Goal: Information Seeking & Learning: Find specific fact

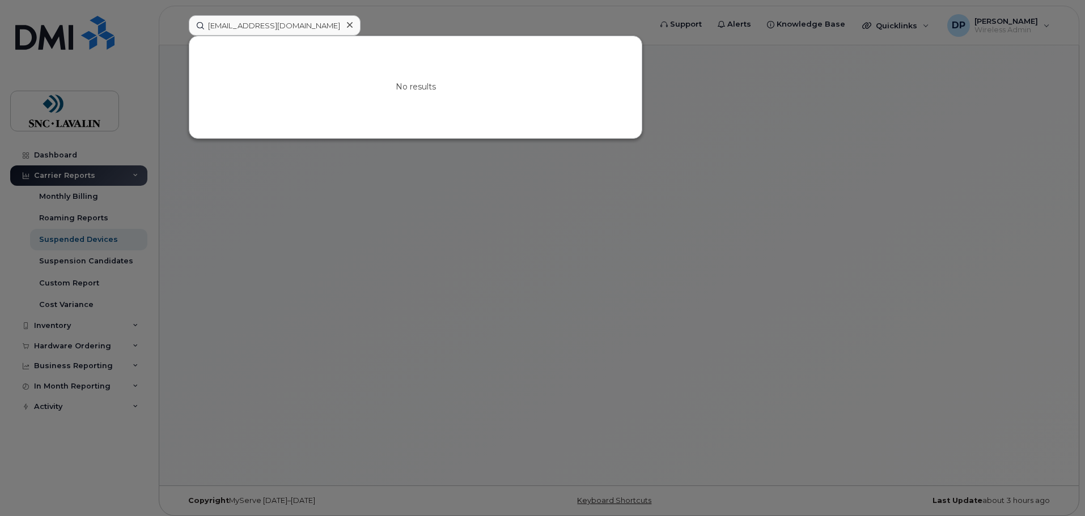
drag, startPoint x: 209, startPoint y: 27, endPoint x: 142, endPoint y: 23, distance: 67.0
click at [180, 23] on div "[EMAIL_ADDRESS][DOMAIN_NAME] No results" at bounding box center [416, 25] width 473 height 20
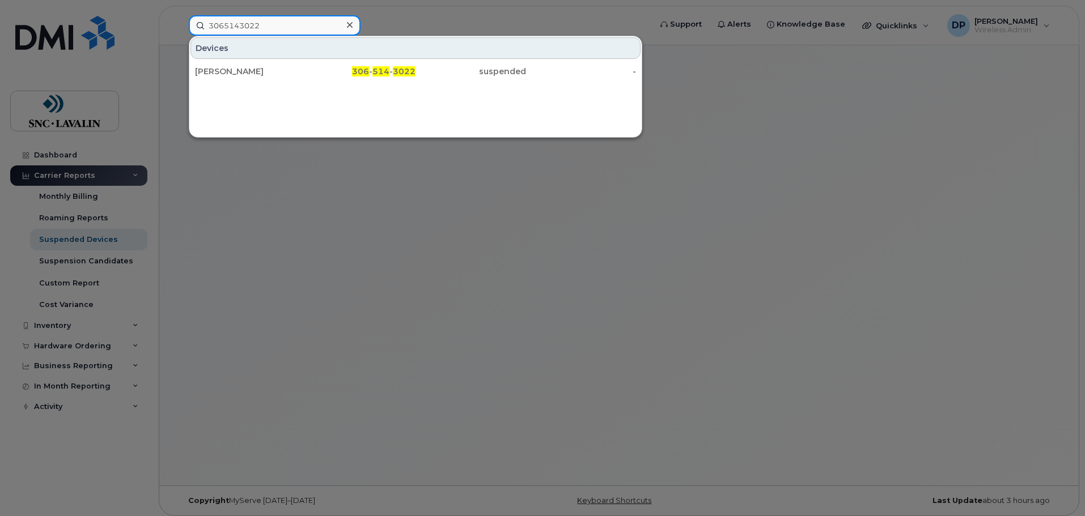
drag, startPoint x: 265, startPoint y: 29, endPoint x: 134, endPoint y: 26, distance: 131.5
click at [180, 26] on div "3065143022 Devices [PERSON_NAME] 306 - 514 - 3022 suspended -" at bounding box center [416, 25] width 473 height 20
paste input "5142091495"
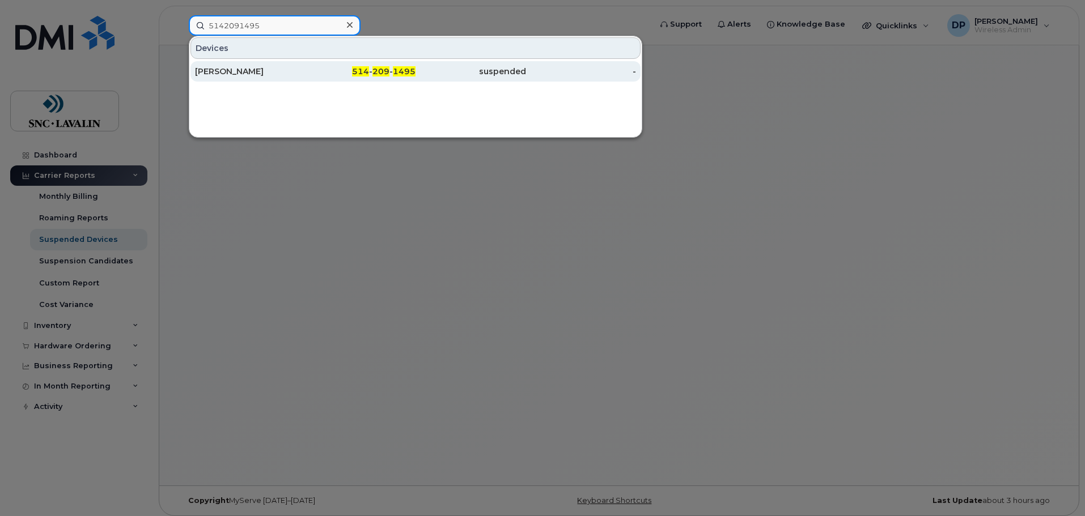
type input "5142091495"
click at [254, 70] on div "[PERSON_NAME]" at bounding box center [250, 71] width 111 height 11
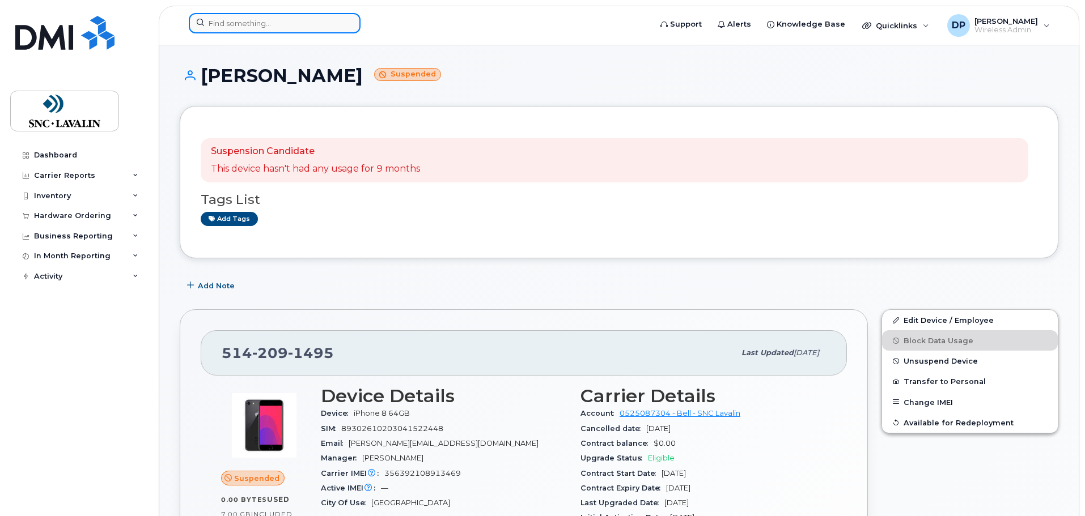
click at [287, 27] on input at bounding box center [275, 23] width 172 height 20
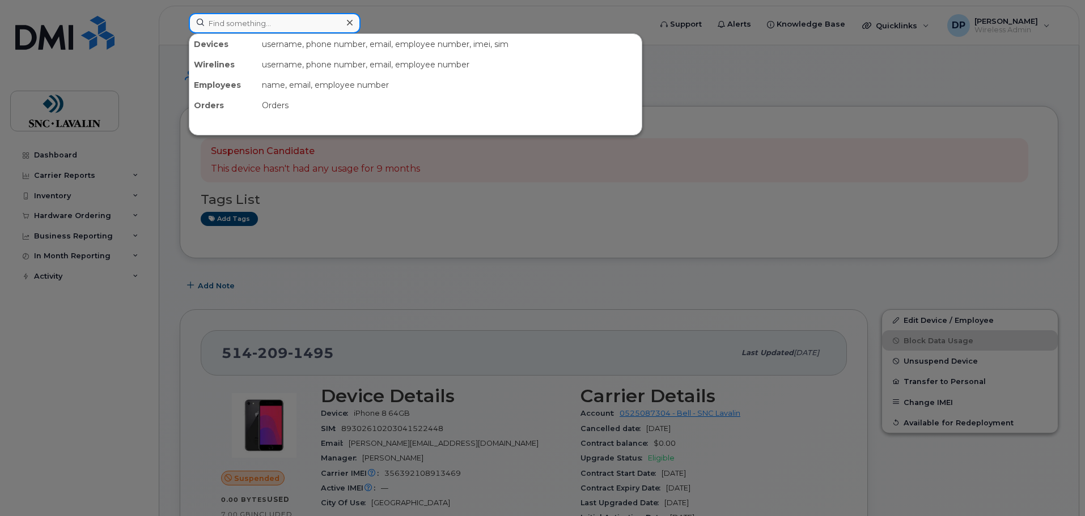
paste input "5144529683"
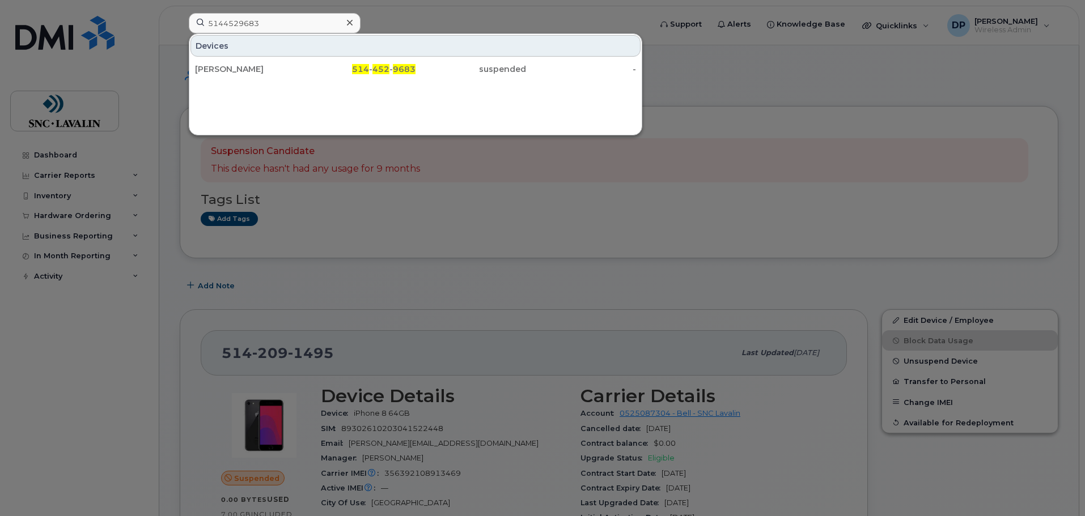
drag, startPoint x: 269, startPoint y: 10, endPoint x: 285, endPoint y: 15, distance: 16.1
click at [271, 11] on div at bounding box center [542, 258] width 1085 height 516
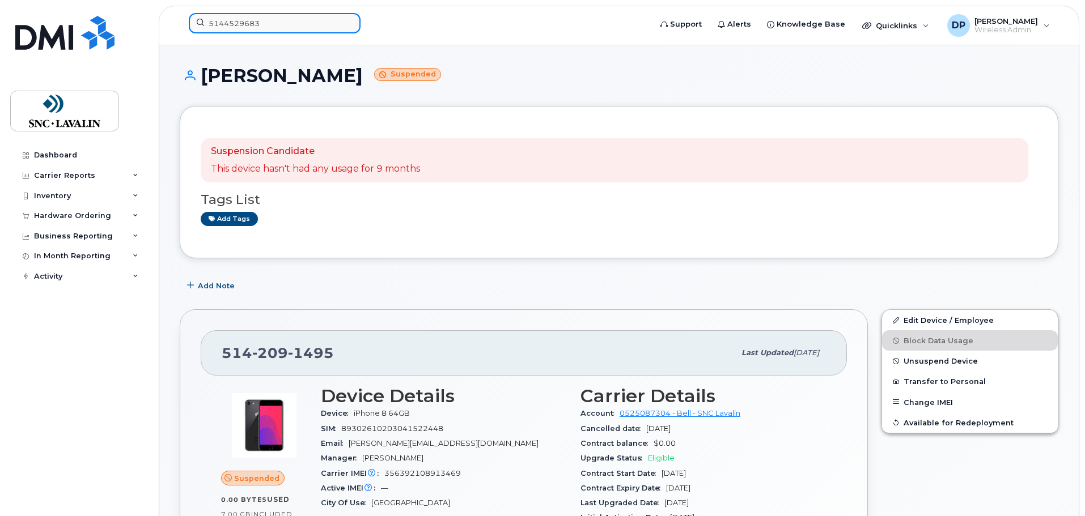
click at [277, 19] on input "5144529683" at bounding box center [275, 23] width 172 height 20
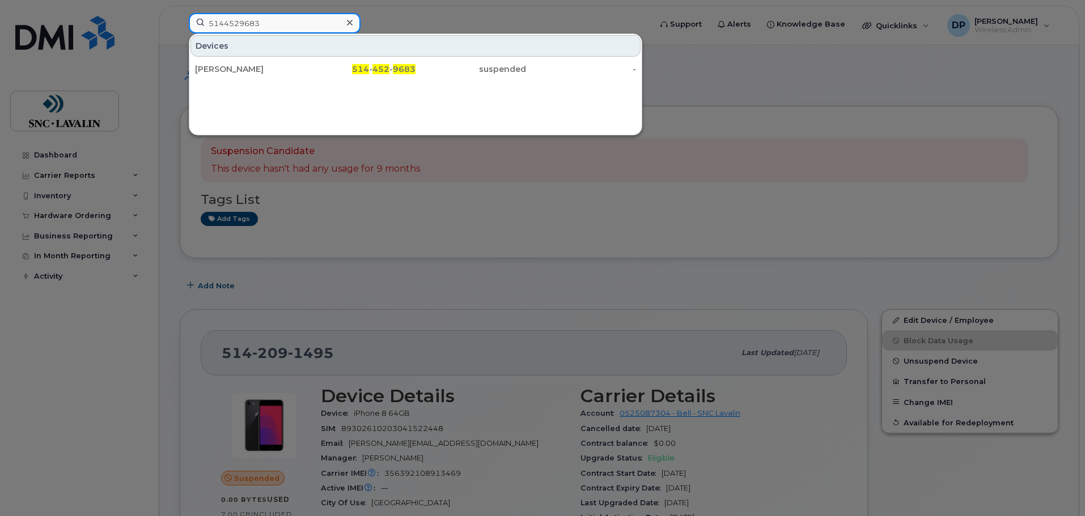
drag, startPoint x: 159, startPoint y: 23, endPoint x: 22, endPoint y: 17, distance: 137.3
click at [180, 16] on div "5144529683 Devices Martin Leahy 514 - 452 - 9683 suspended -" at bounding box center [416, 25] width 473 height 25
click at [273, 25] on input "5144529683" at bounding box center [275, 23] width 172 height 20
drag, startPoint x: 128, startPoint y: 27, endPoint x: 22, endPoint y: 27, distance: 106.0
click at [180, 27] on div "5144529683 Devices Martin Leahy 514 - 452 - 9683 suspended -" at bounding box center [416, 25] width 473 height 25
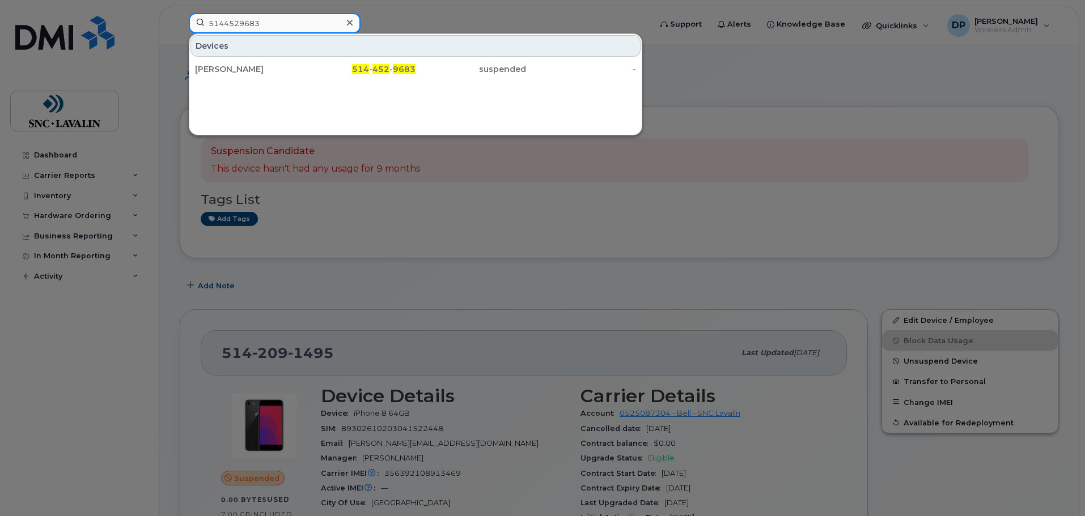
drag, startPoint x: 162, startPoint y: 16, endPoint x: 60, endPoint y: 16, distance: 102.0
click at [180, 16] on div "5144529683 Devices Martin Leahy 514 - 452 - 9683 suspended -" at bounding box center [416, 25] width 473 height 25
paste input "2364376"
click at [278, 24] on input "5142364376" at bounding box center [275, 23] width 172 height 20
drag, startPoint x: 166, startPoint y: 28, endPoint x: 93, endPoint y: 29, distance: 73.1
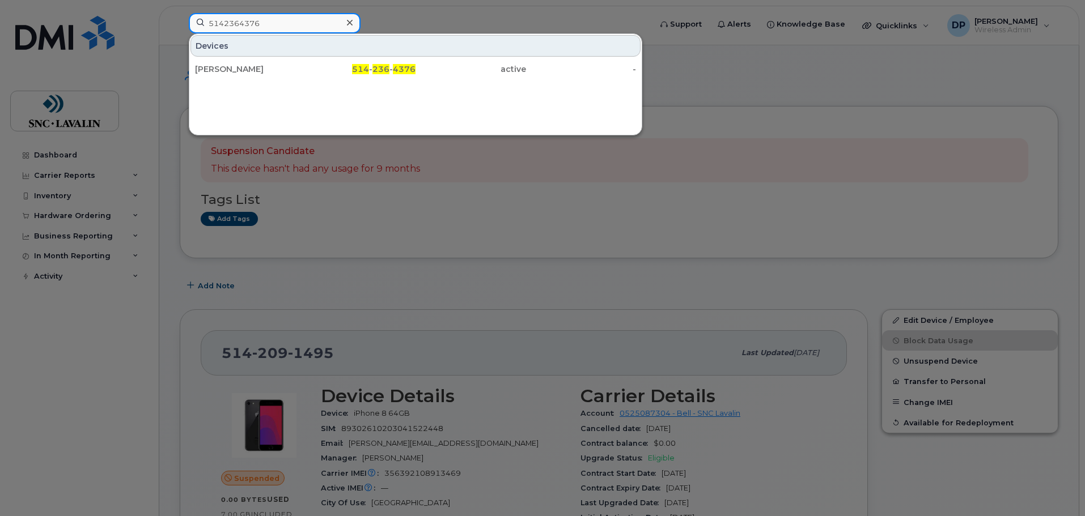
click at [180, 27] on div "5142364376 Devices Nathalie Caron 514 - 236 - 4376 active -" at bounding box center [416, 25] width 473 height 25
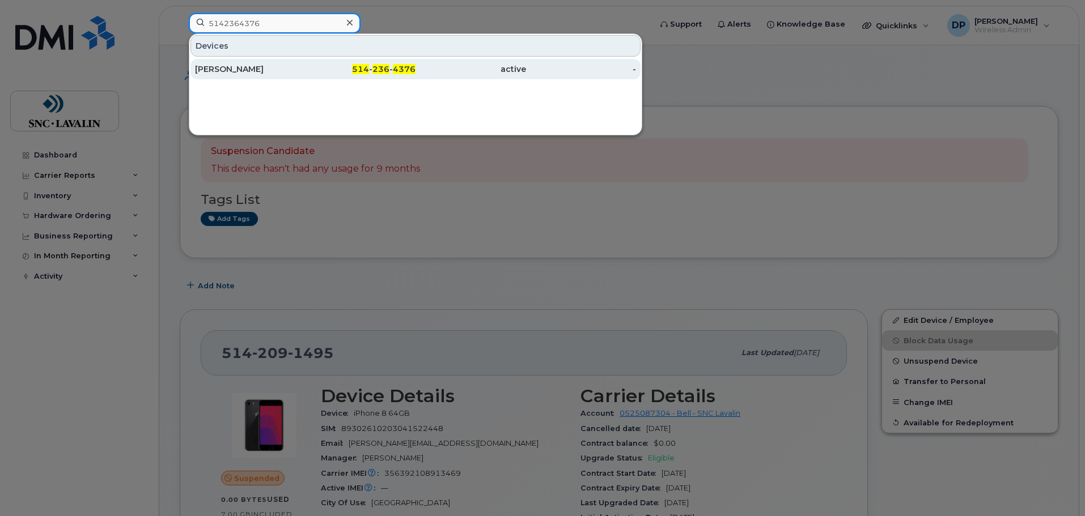
paste input "4383424332"
type input "4383424332"
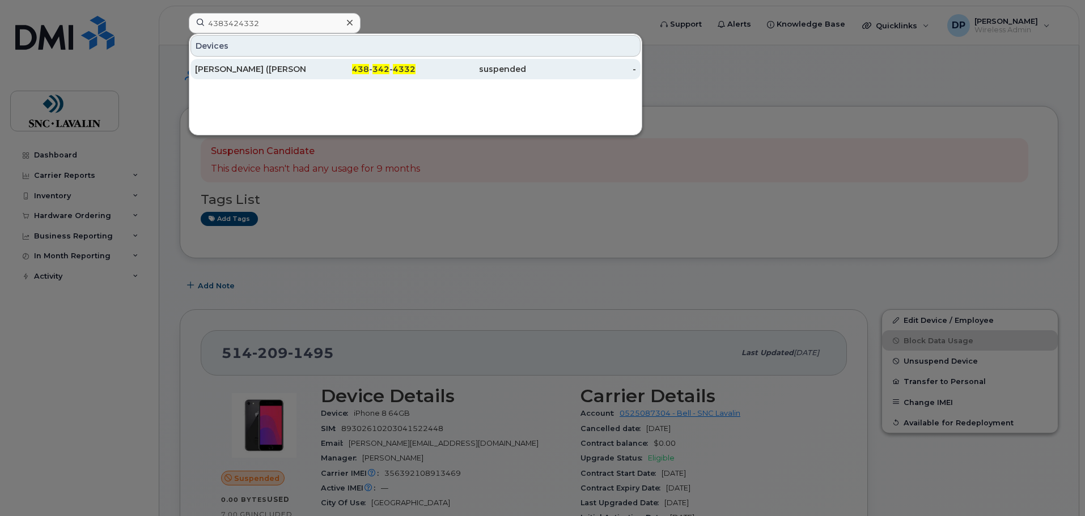
click at [264, 71] on div "Cynthia Marois (mapp)" at bounding box center [250, 68] width 111 height 11
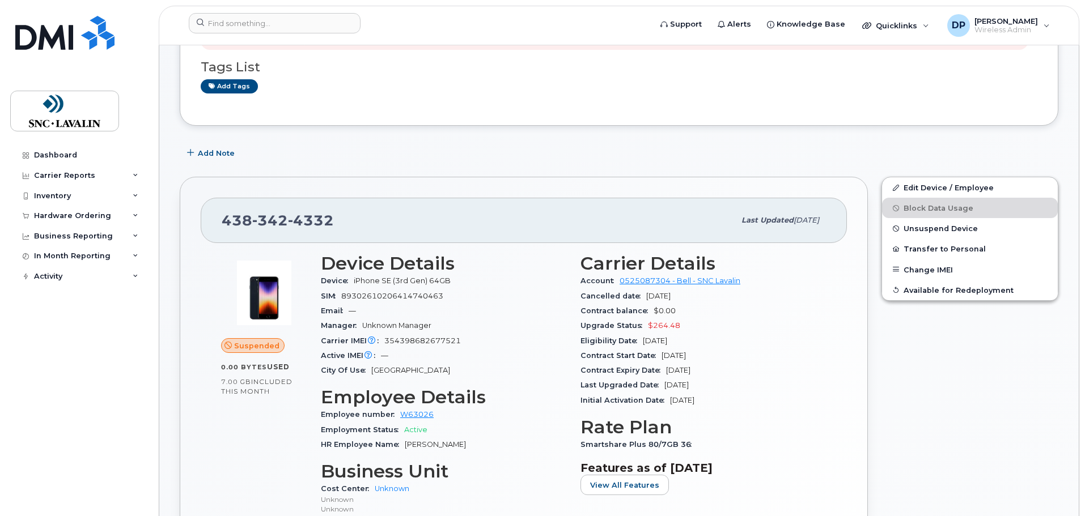
scroll to position [227, 0]
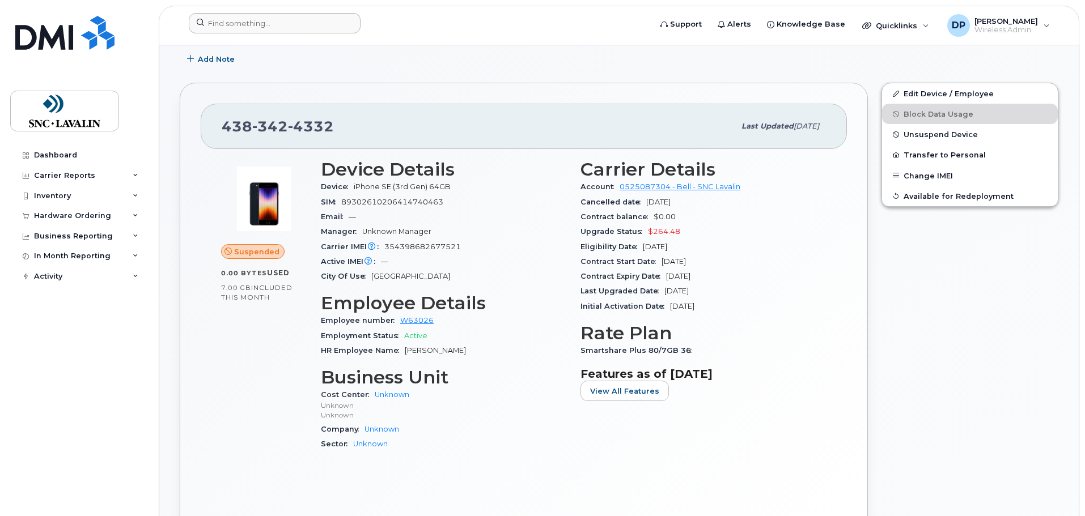
click at [251, 12] on header "Support Alerts Knowledge Base Quicklinks Suspend / Cancel Device Change SIM Car…" at bounding box center [619, 26] width 920 height 40
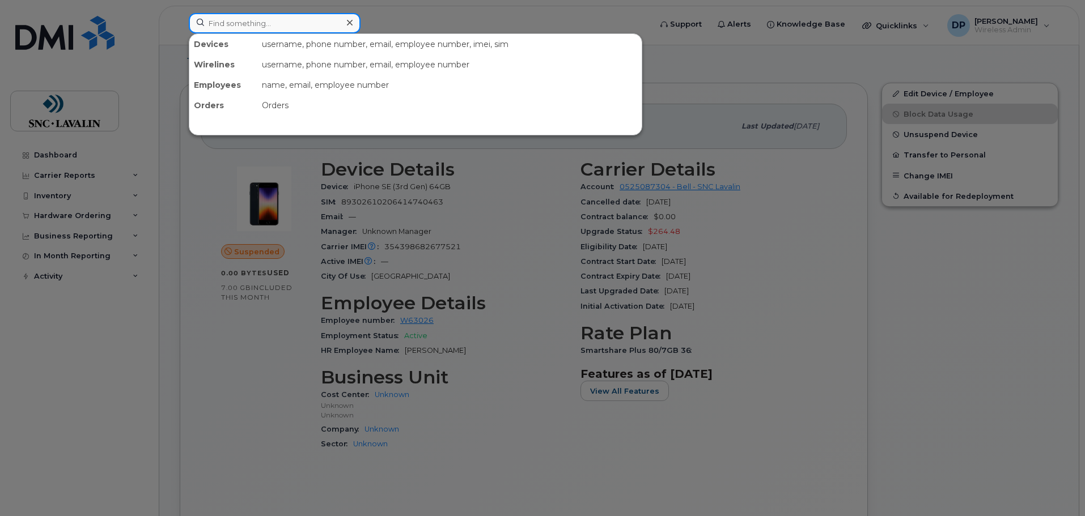
drag, startPoint x: 257, startPoint y: 21, endPoint x: 320, endPoint y: 41, distance: 66.1
click at [258, 22] on input at bounding box center [275, 23] width 172 height 20
paste input "6048134029"
type input "6048134029"
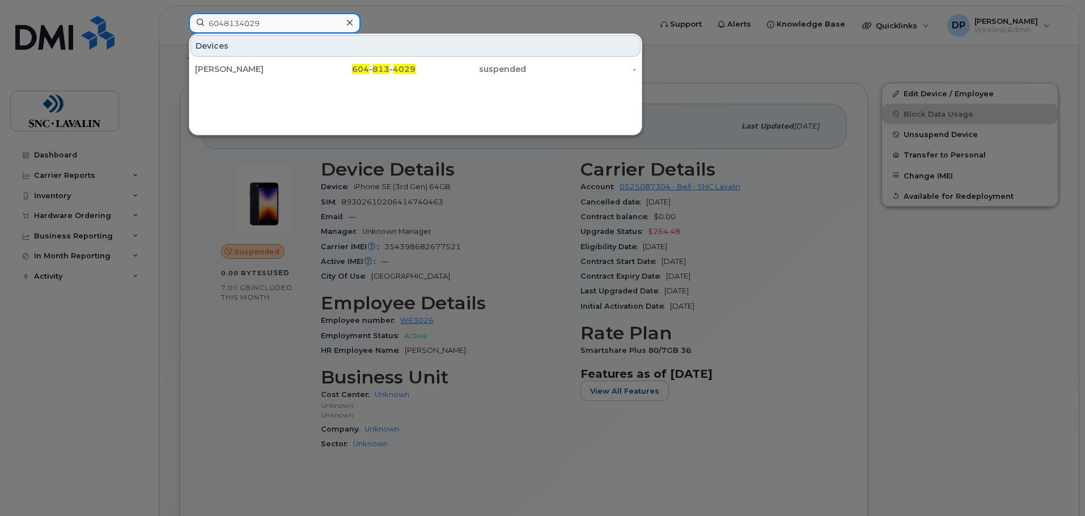
drag, startPoint x: 274, startPoint y: 23, endPoint x: 128, endPoint y: 26, distance: 145.7
click at [180, 26] on div "6048134029 Devices Sherman Wong 604 - 813 - 4029 suspended -" at bounding box center [416, 25] width 473 height 25
drag, startPoint x: 229, startPoint y: 349, endPoint x: 251, endPoint y: 302, distance: 51.2
click at [231, 349] on div at bounding box center [542, 258] width 1085 height 516
drag, startPoint x: 243, startPoint y: 13, endPoint x: 250, endPoint y: 18, distance: 8.2
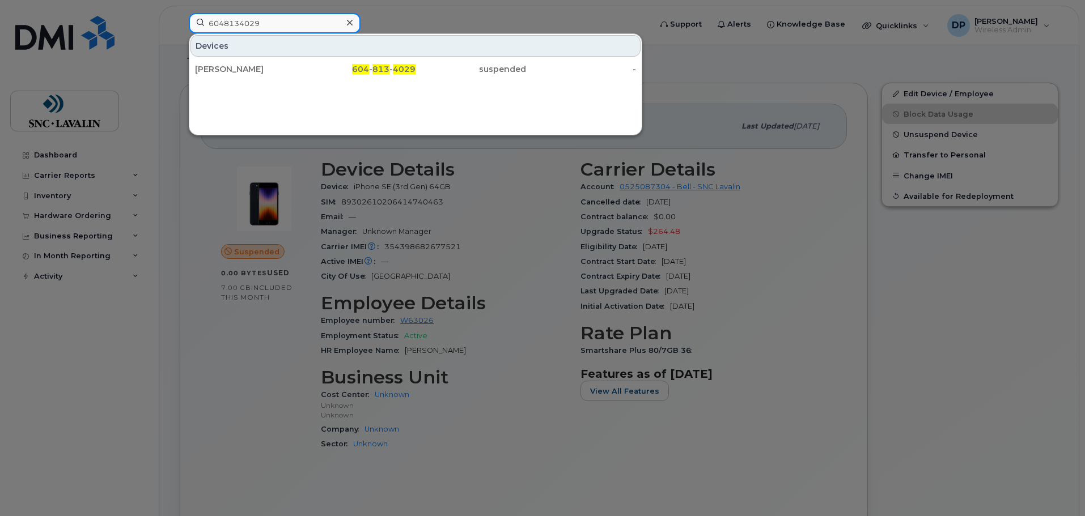
click at [246, 13] on input "6048134029" at bounding box center [275, 23] width 172 height 20
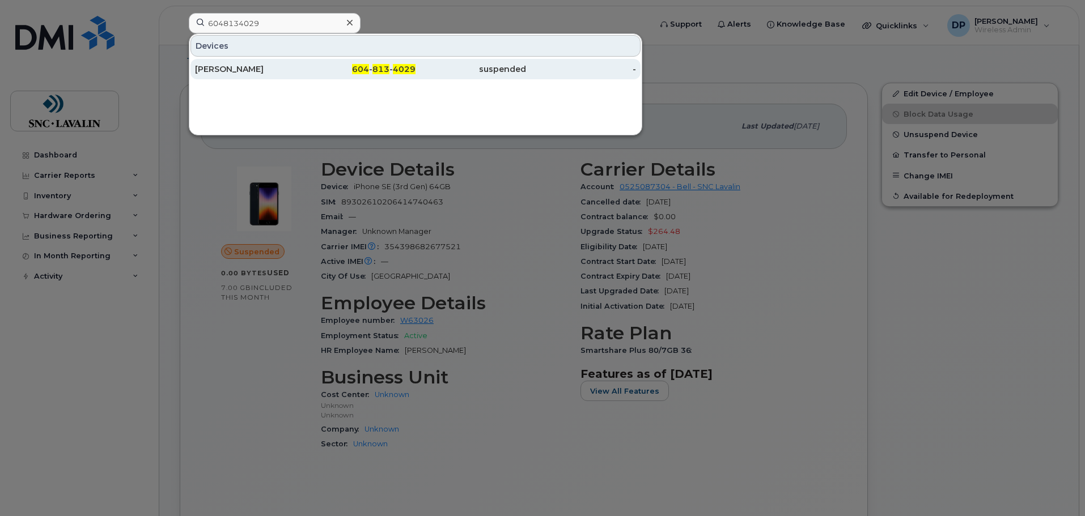
click at [360, 70] on span "604" at bounding box center [360, 69] width 17 height 10
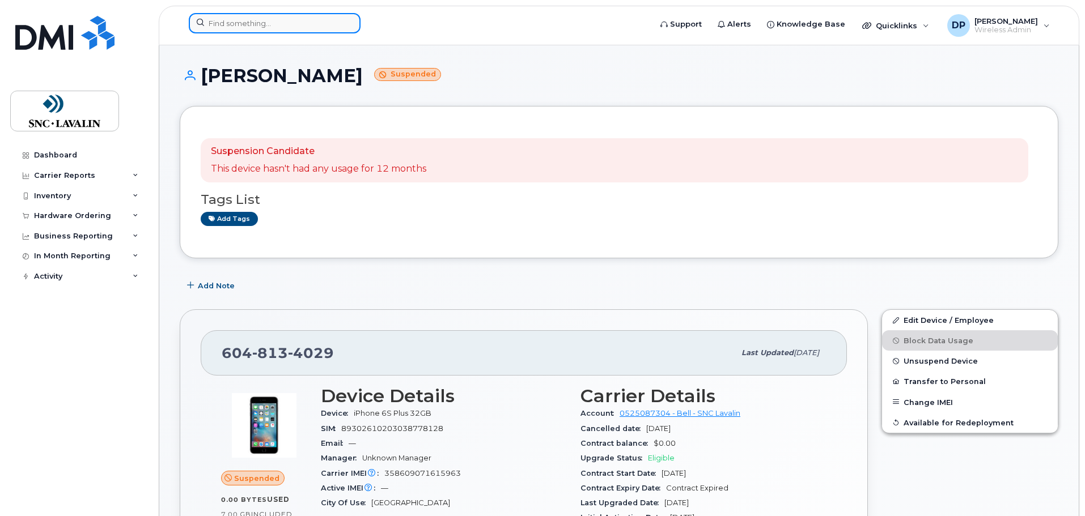
drag, startPoint x: 254, startPoint y: 16, endPoint x: 258, endPoint y: 24, distance: 8.4
click at [256, 20] on input at bounding box center [275, 23] width 172 height 20
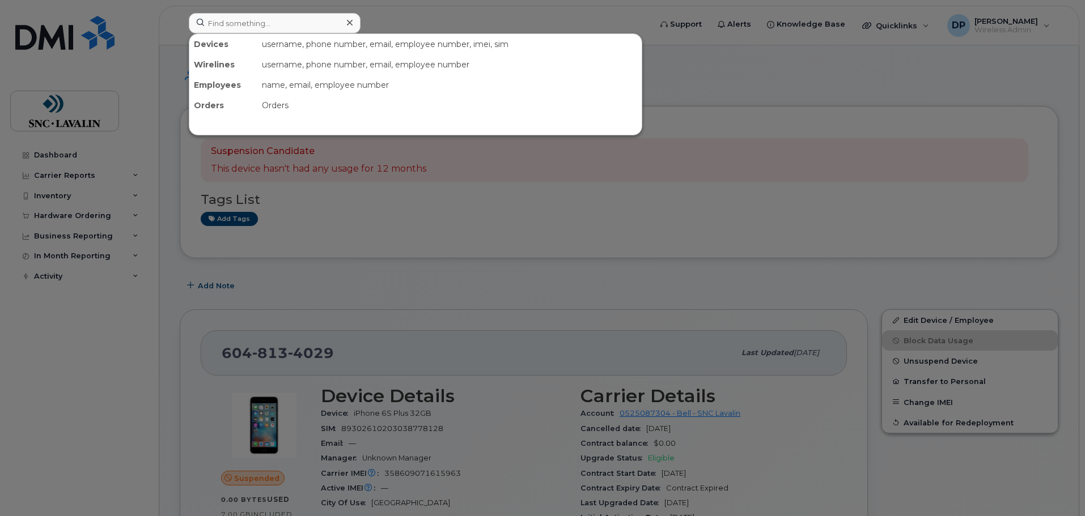
click at [346, 358] on div at bounding box center [542, 258] width 1085 height 516
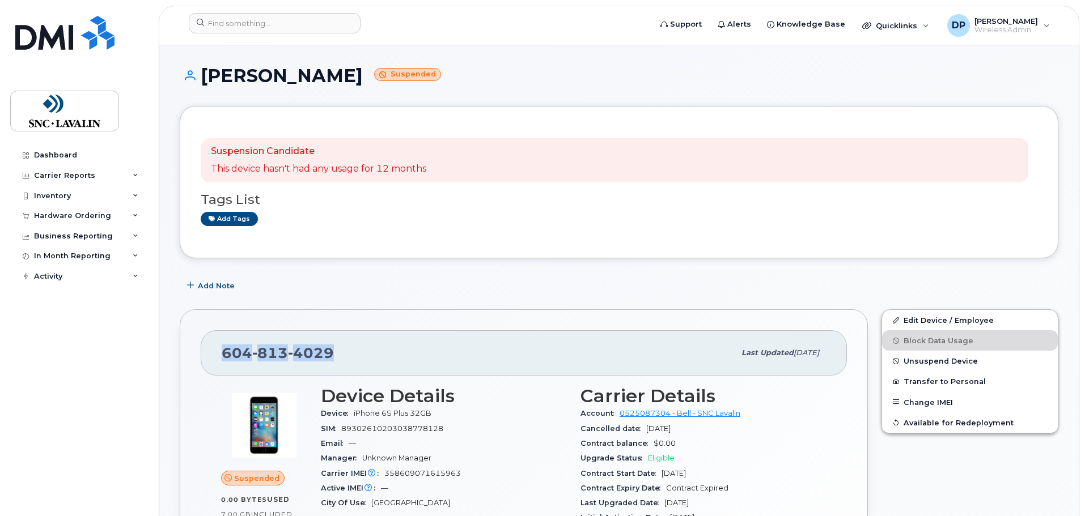
drag, startPoint x: 321, startPoint y: 354, endPoint x: 223, endPoint y: 354, distance: 98.6
click at [220, 354] on div "604 813 4029 Last updated Aug 12, 2025" at bounding box center [524, 352] width 646 height 45
copy span "604 813 4029"
